Goal: Information Seeking & Learning: Understand process/instructions

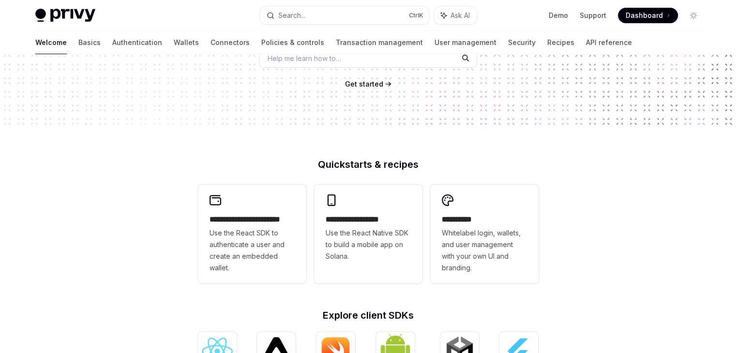
scroll to position [194, 0]
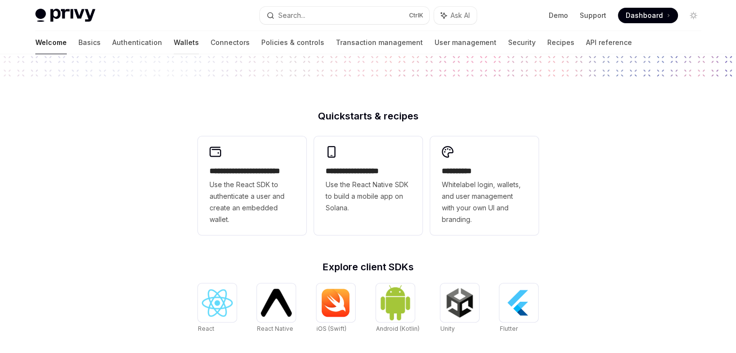
click at [174, 41] on link "Wallets" at bounding box center [186, 42] width 25 height 23
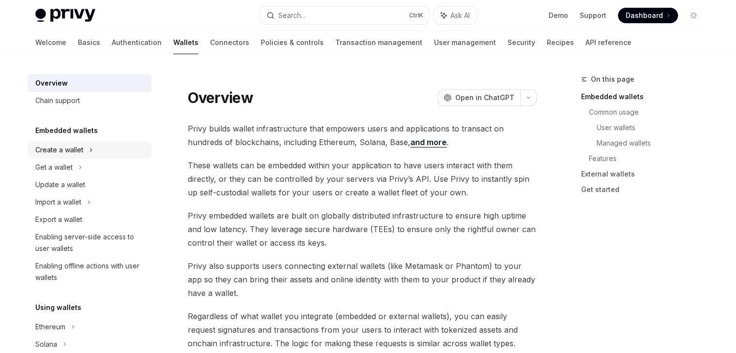
click at [71, 151] on div "Create a wallet" at bounding box center [59, 150] width 48 height 12
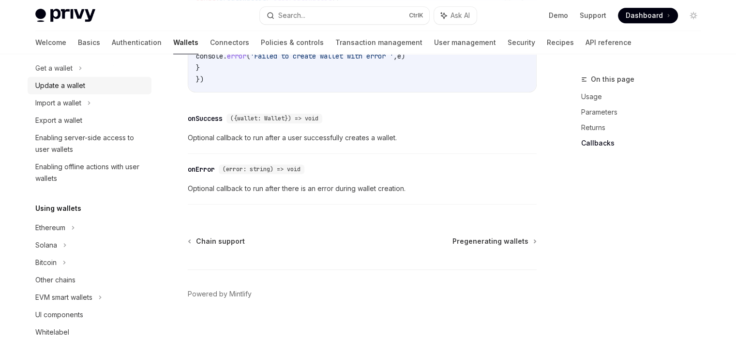
scroll to position [145, 0]
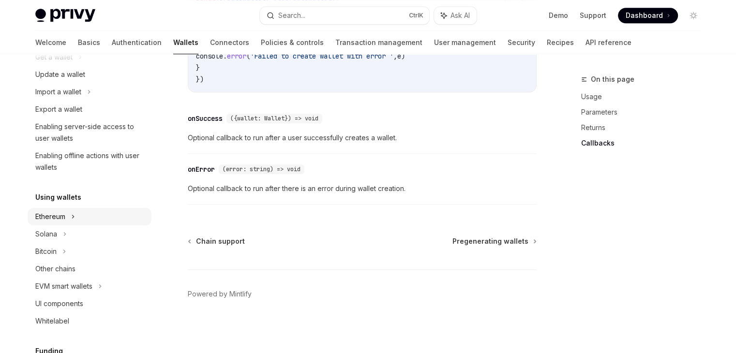
click at [59, 11] on div "Ethereum" at bounding box center [59, 5] width 48 height 12
type textarea "*"
